Goal: Transaction & Acquisition: Purchase product/service

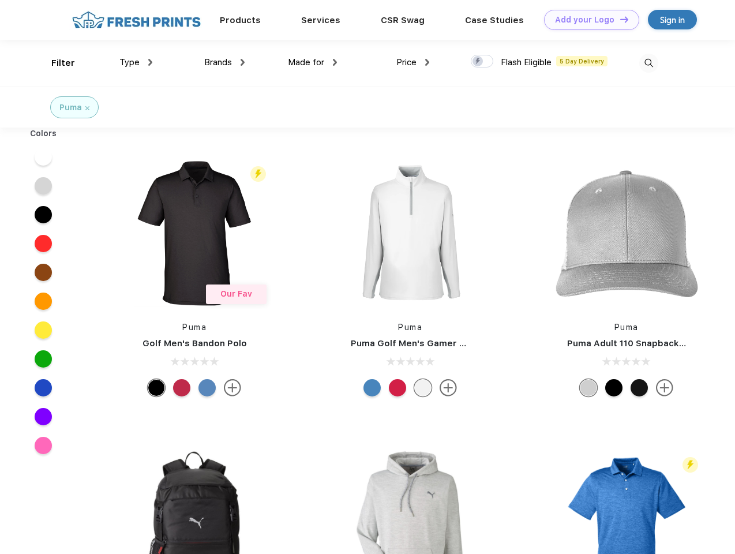
click at [587, 20] on link "Add your Logo Design Tool" at bounding box center [591, 20] width 95 height 20
click at [0, 0] on div "Design Tool" at bounding box center [0, 0] width 0 height 0
click at [619, 19] on link "Add your Logo Design Tool" at bounding box center [591, 20] width 95 height 20
click at [55, 63] on div "Filter" at bounding box center [63, 63] width 24 height 13
click at [136, 62] on span "Type" at bounding box center [129, 62] width 20 height 10
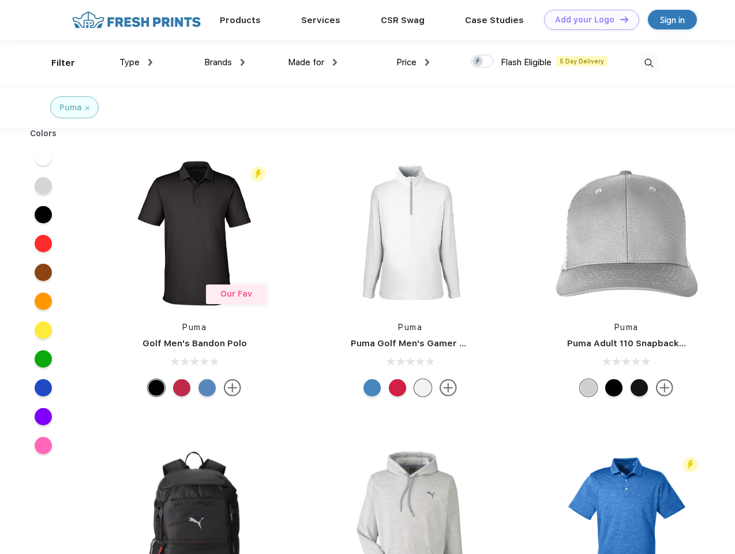
click at [224, 62] on span "Brands" at bounding box center [218, 62] width 28 height 10
click at [313, 62] on span "Made for" at bounding box center [306, 62] width 36 height 10
click at [413, 62] on span "Price" at bounding box center [406, 62] width 20 height 10
click at [482, 62] on div at bounding box center [482, 61] width 23 height 13
click at [478, 62] on input "checkbox" at bounding box center [475, 58] width 8 height 8
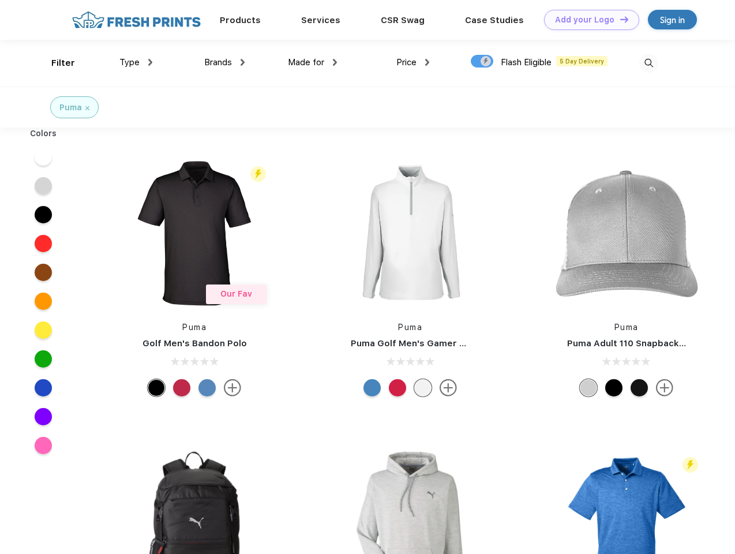
click at [649, 63] on img at bounding box center [648, 63] width 19 height 19
